Goal: Information Seeking & Learning: Learn about a topic

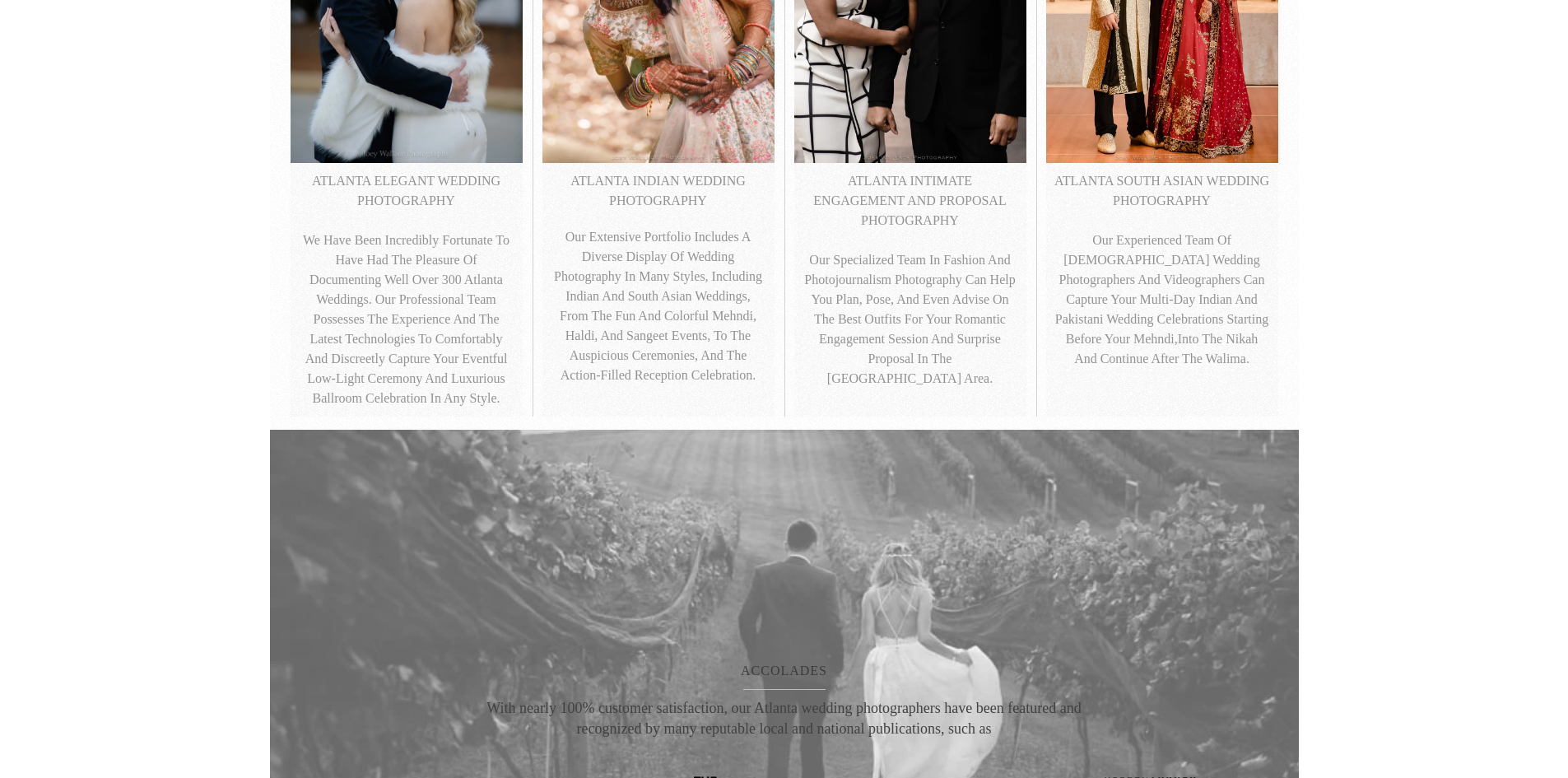
scroll to position [570, 0]
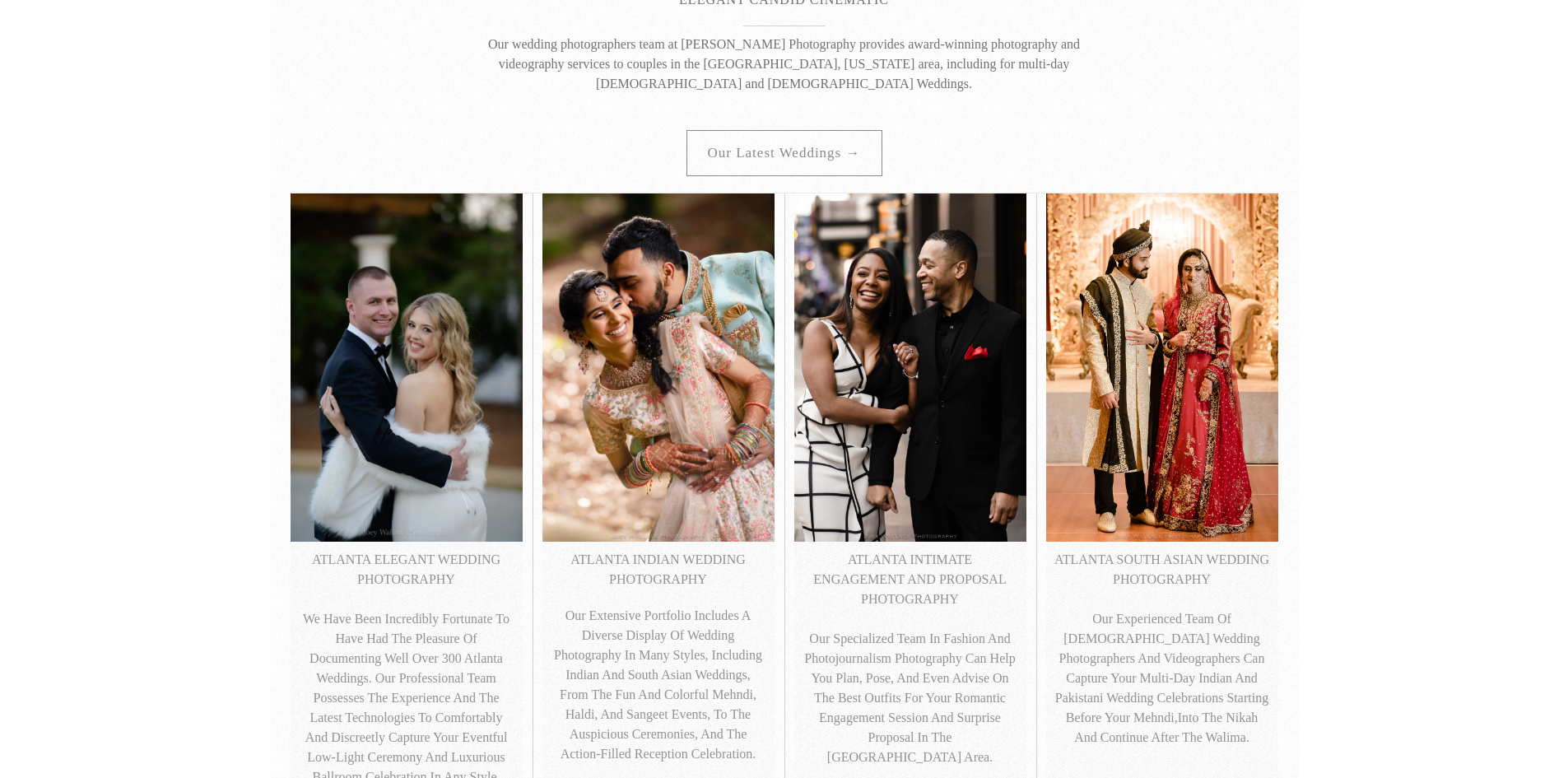
click at [914, 420] on img at bounding box center [910, 367] width 232 height 347
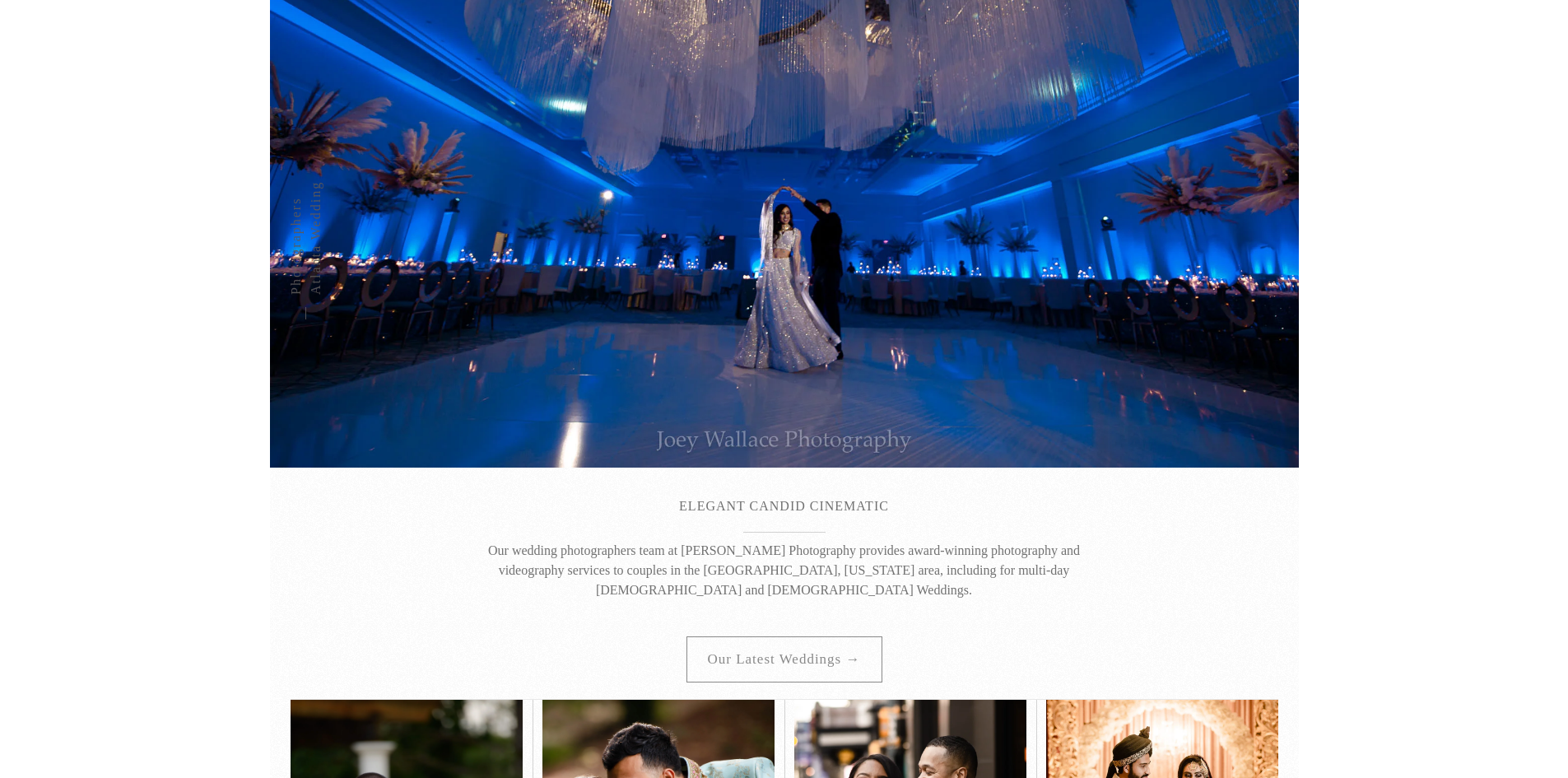
scroll to position [0, 0]
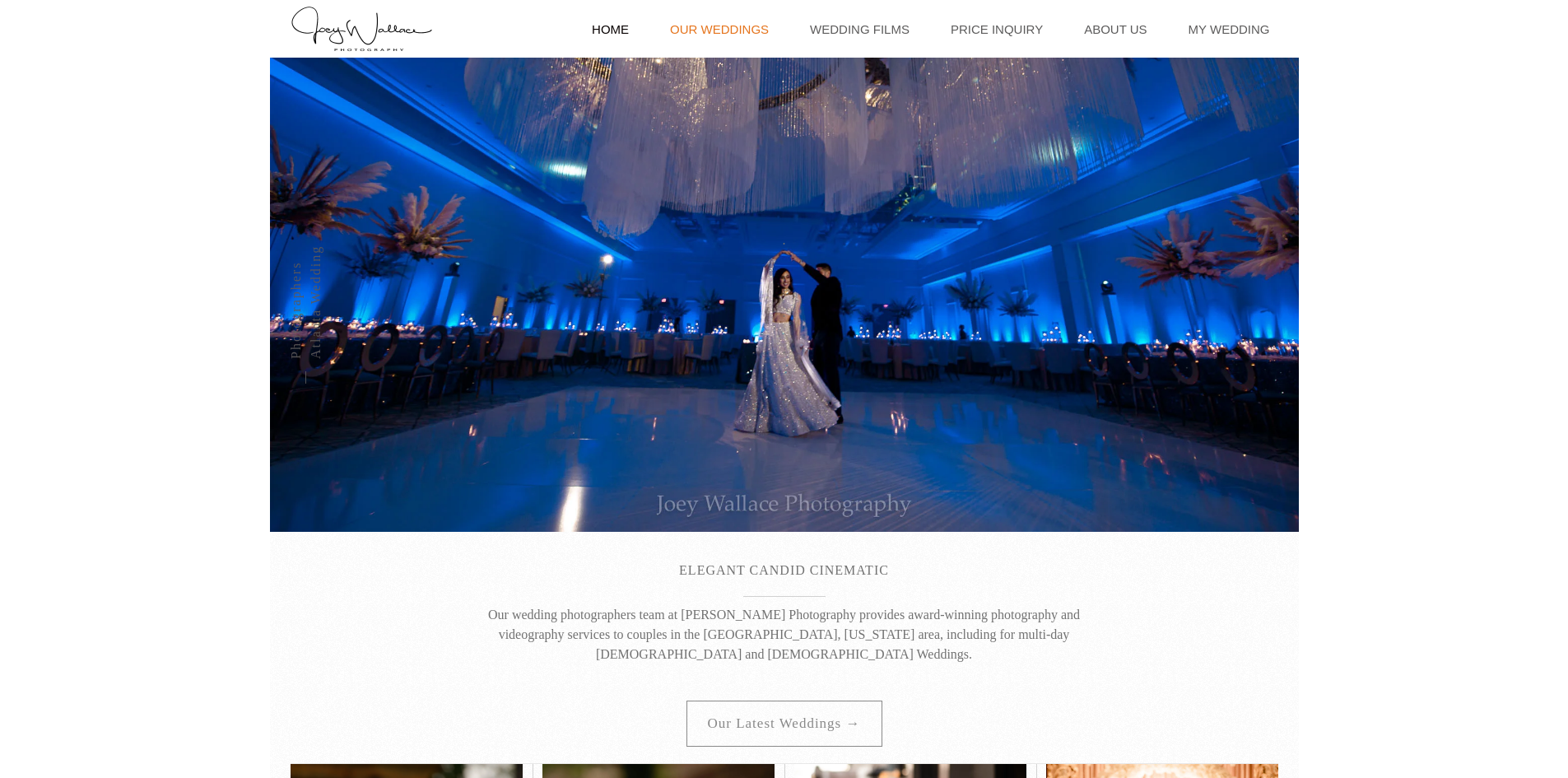
click at [742, 27] on link "Our Weddings" at bounding box center [719, 28] width 115 height 57
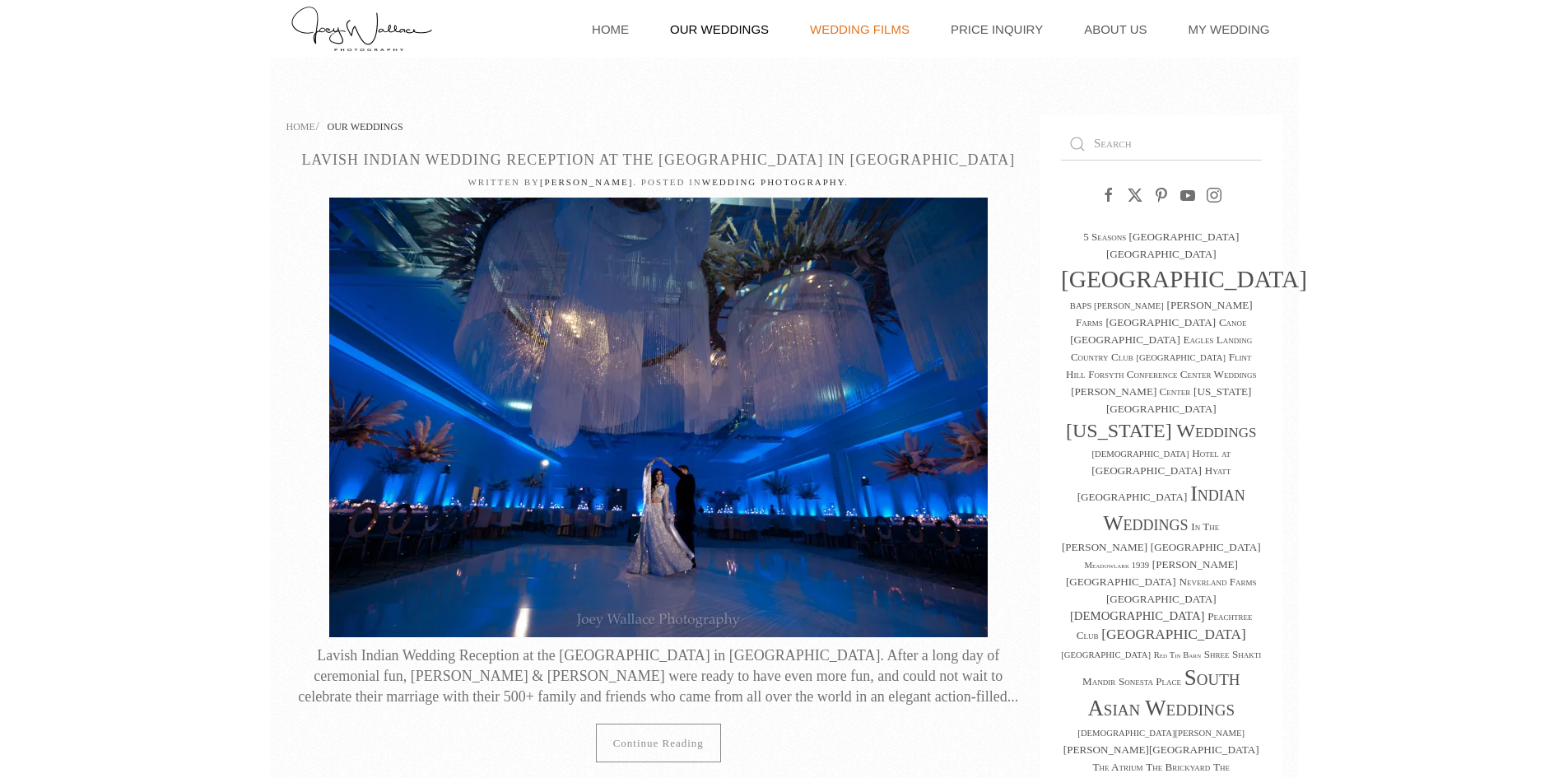
click at [868, 32] on link "Wedding Films" at bounding box center [859, 28] width 116 height 57
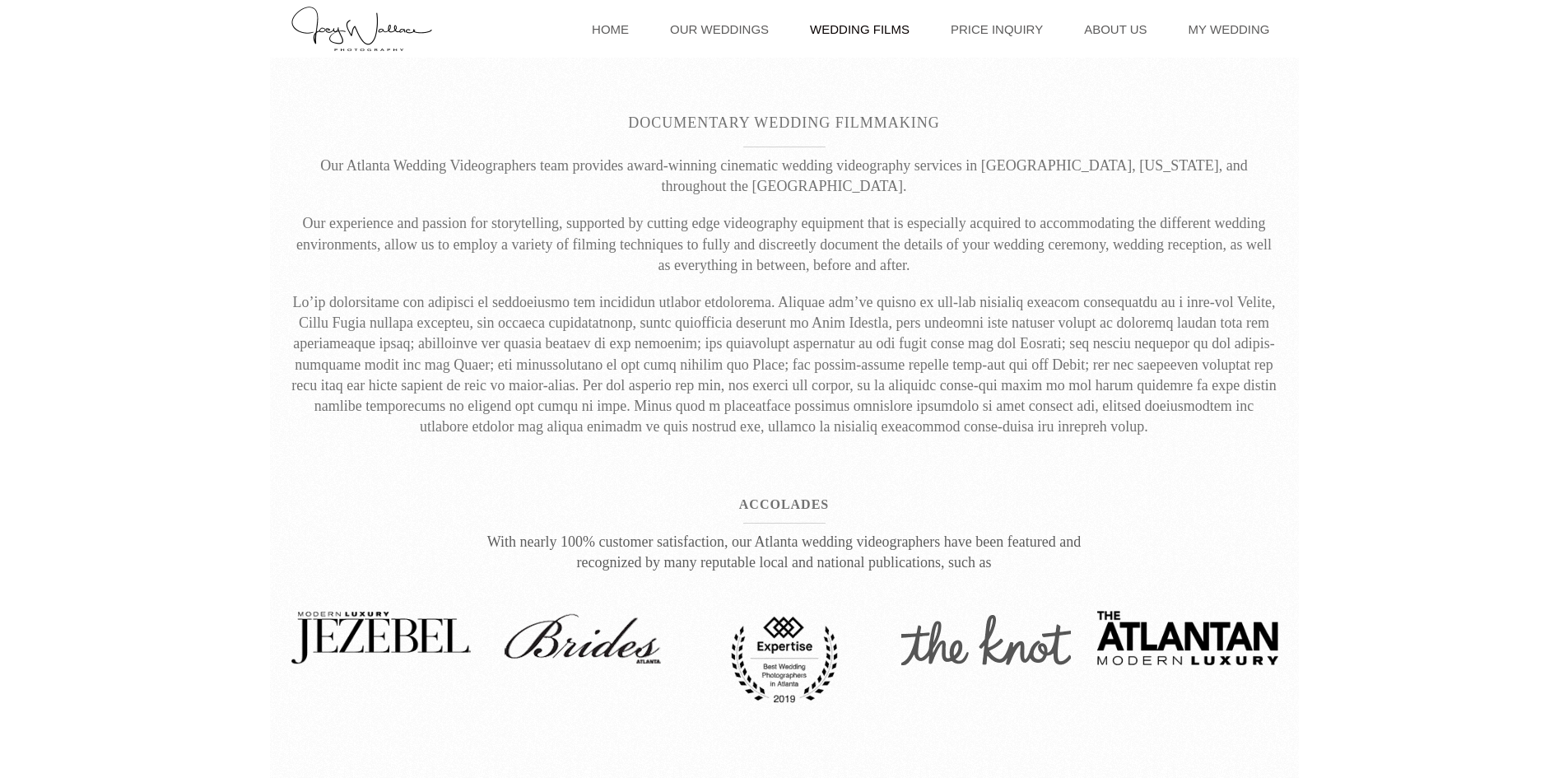
click at [1000, 34] on link "Price Inquiry" at bounding box center [996, 28] width 108 height 57
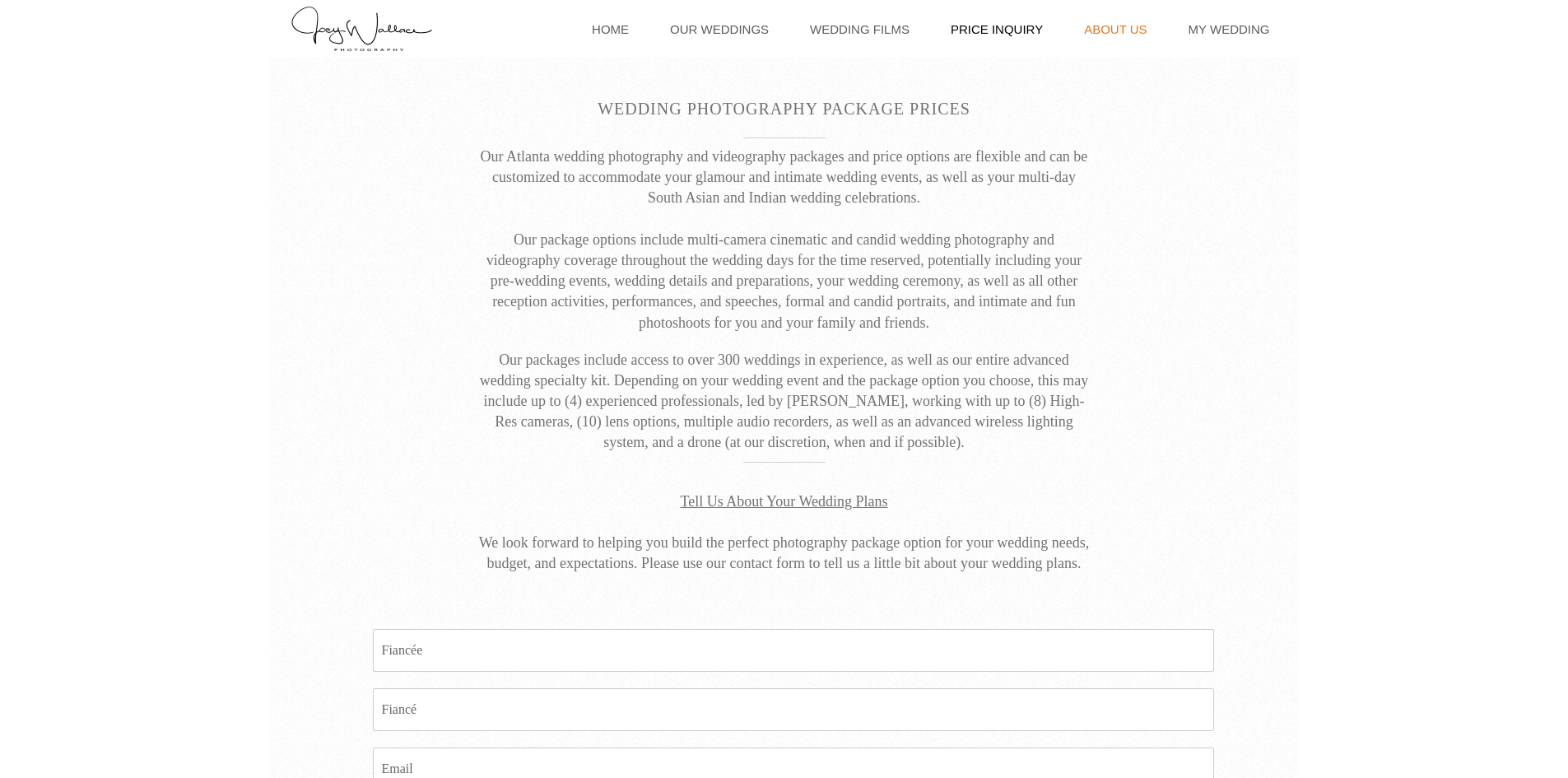
click at [1092, 40] on link "About Us" at bounding box center [1115, 28] width 79 height 57
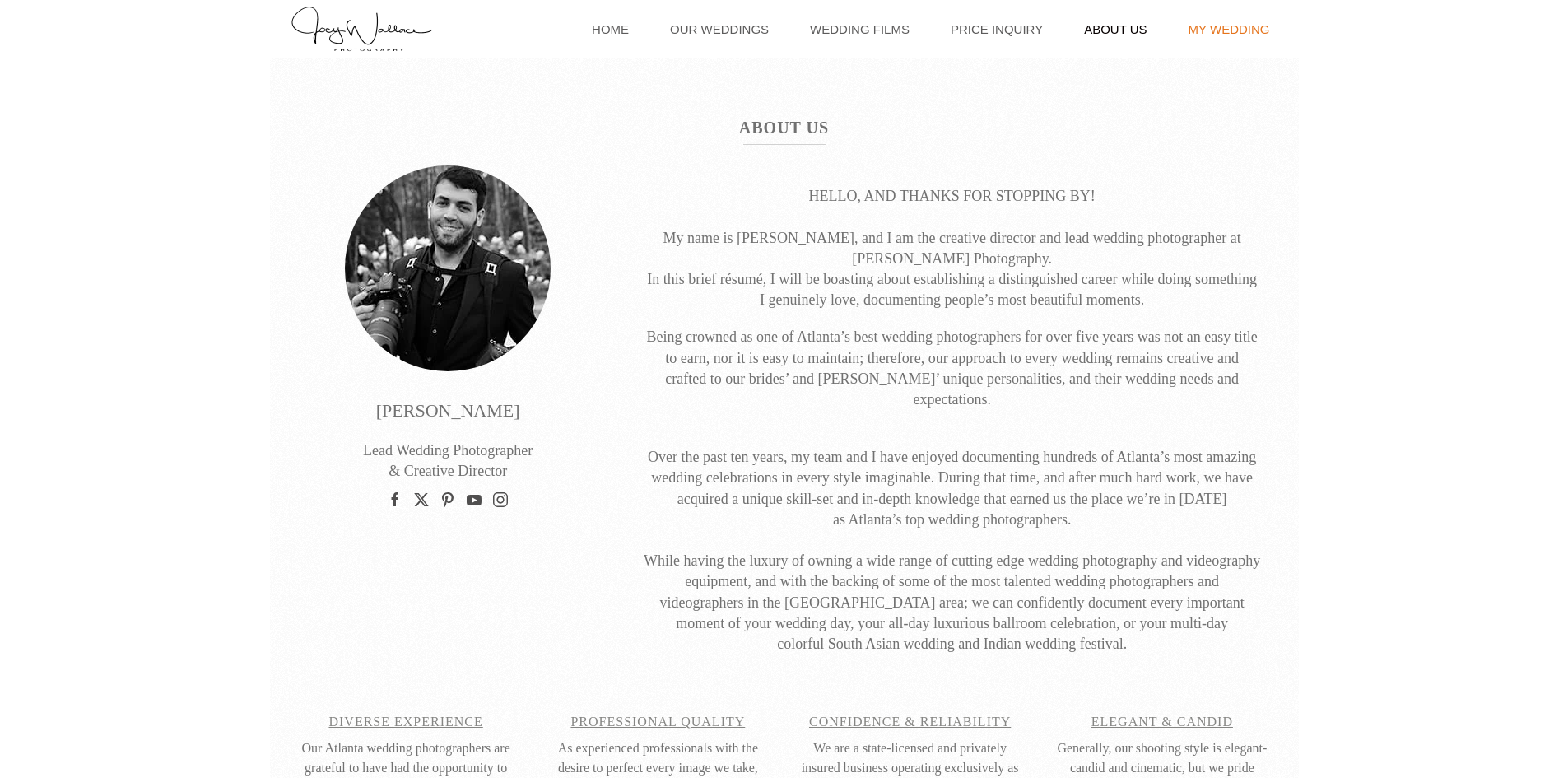
click at [1208, 24] on link "My Wedding" at bounding box center [1229, 28] width 98 height 57
